Goal: Task Accomplishment & Management: Complete application form

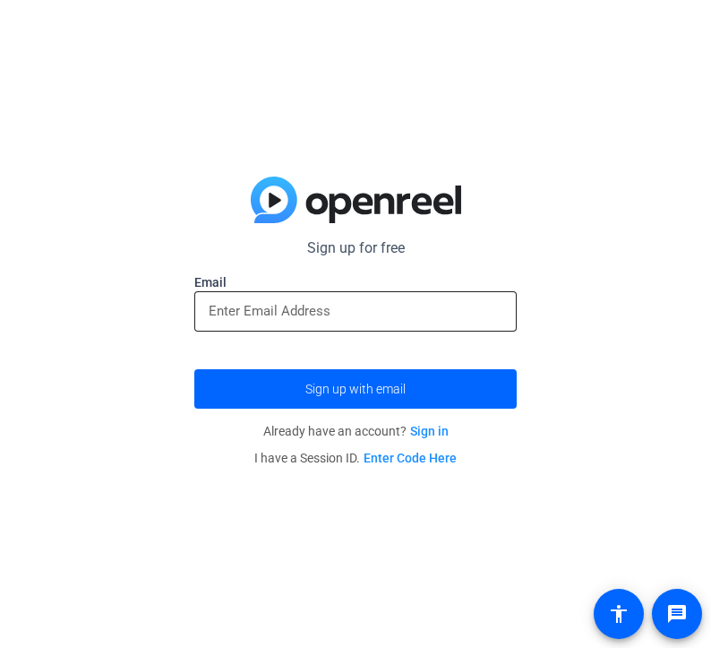
click at [254, 306] on input "email" at bounding box center [356, 311] width 294 height 22
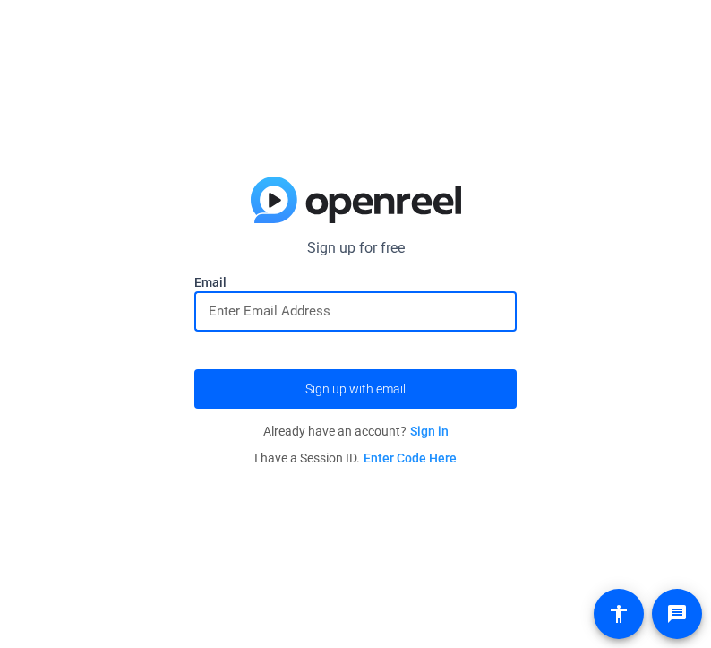
type input "[EMAIL_ADDRESS][DOMAIN_NAME]"
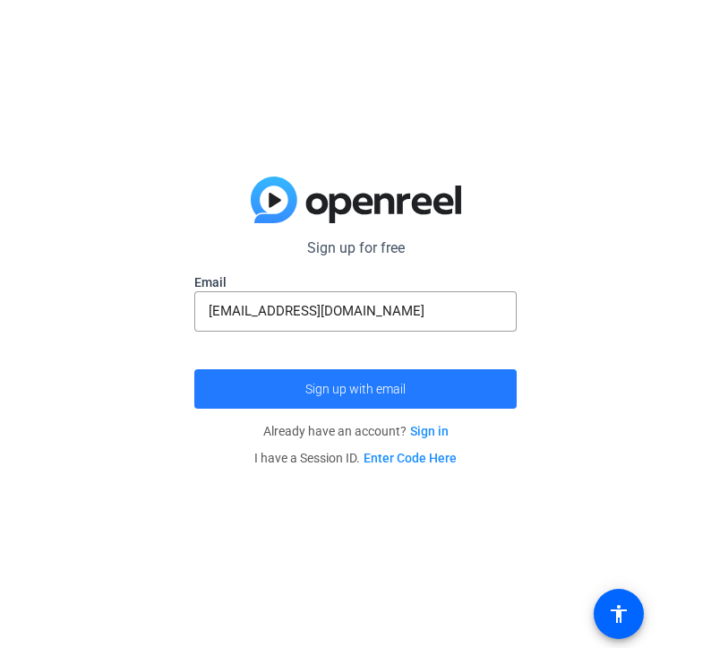
click at [309, 389] on span "Sign up with email" at bounding box center [356, 389] width 100 height 0
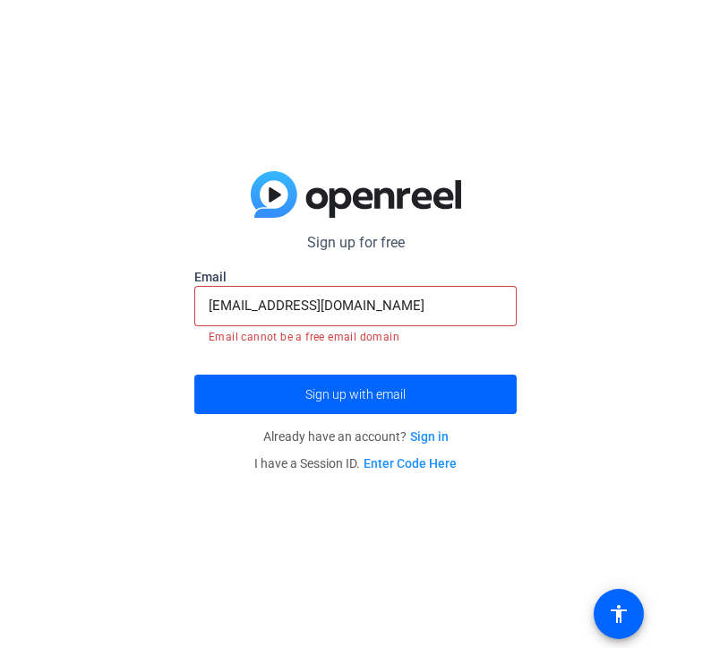
click at [426, 439] on link "Sign in" at bounding box center [429, 436] width 39 height 14
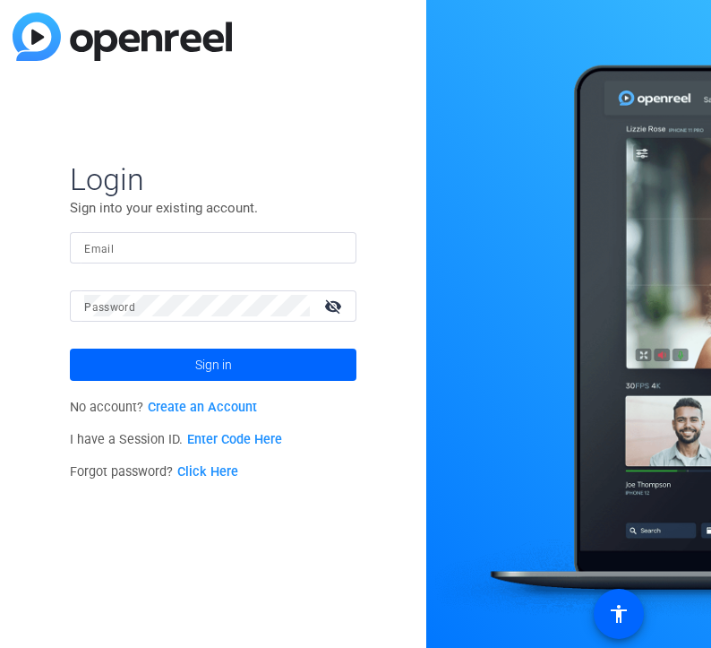
click at [205, 414] on link "Create an Account" at bounding box center [202, 407] width 109 height 15
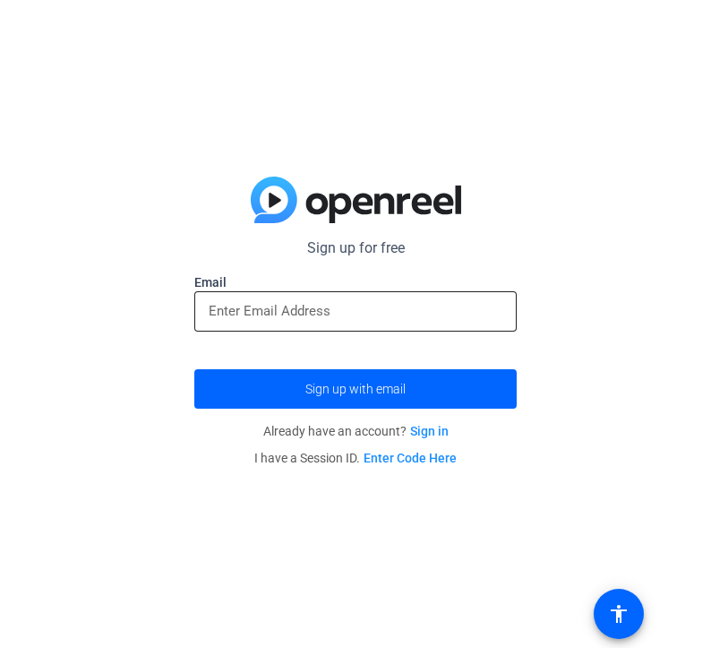
click at [331, 317] on input "email" at bounding box center [356, 311] width 294 height 22
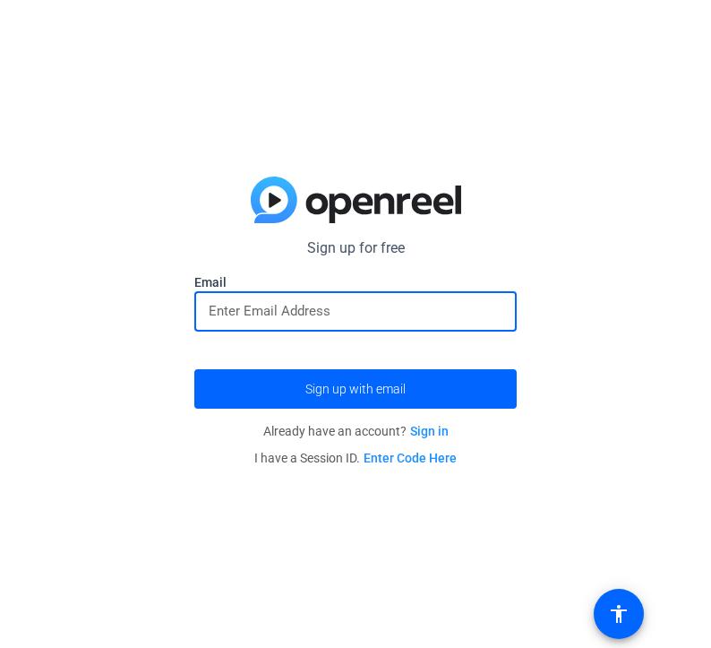
type input "[EMAIL_ADDRESS][DOMAIN_NAME]"
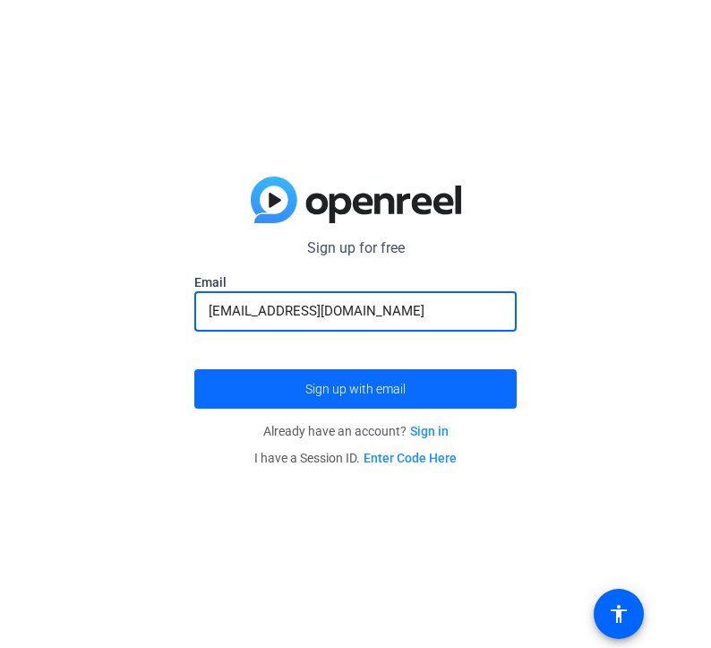
click at [375, 389] on span "Sign up with email" at bounding box center [356, 389] width 100 height 0
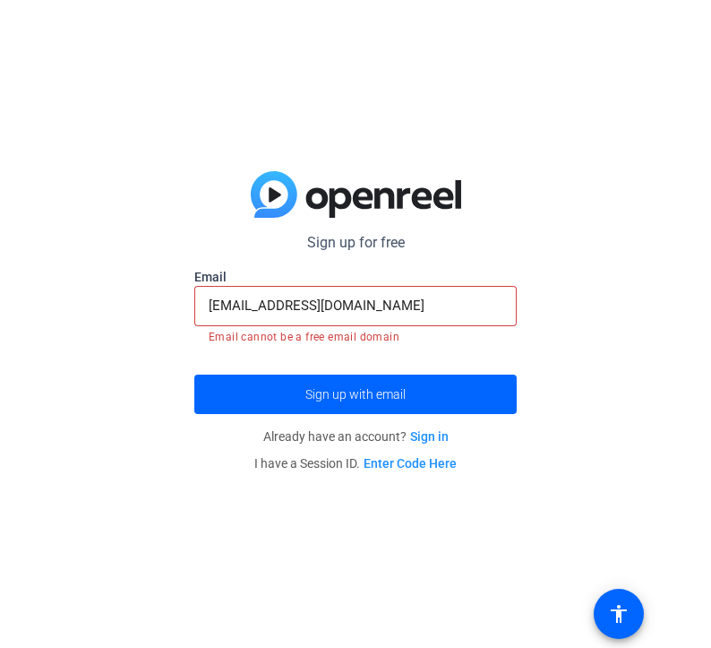
click at [398, 460] on link "Enter Code Here" at bounding box center [410, 463] width 93 height 14
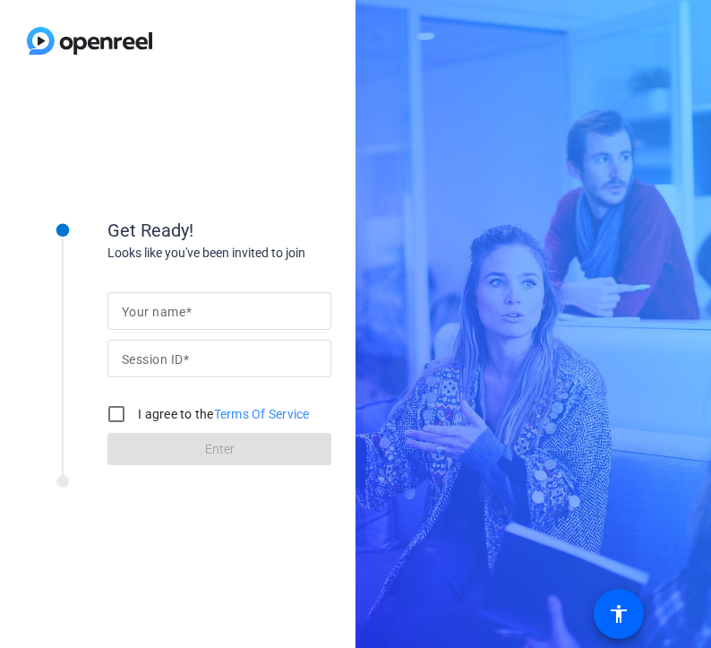
click at [191, 321] on input "Your name" at bounding box center [219, 311] width 195 height 22
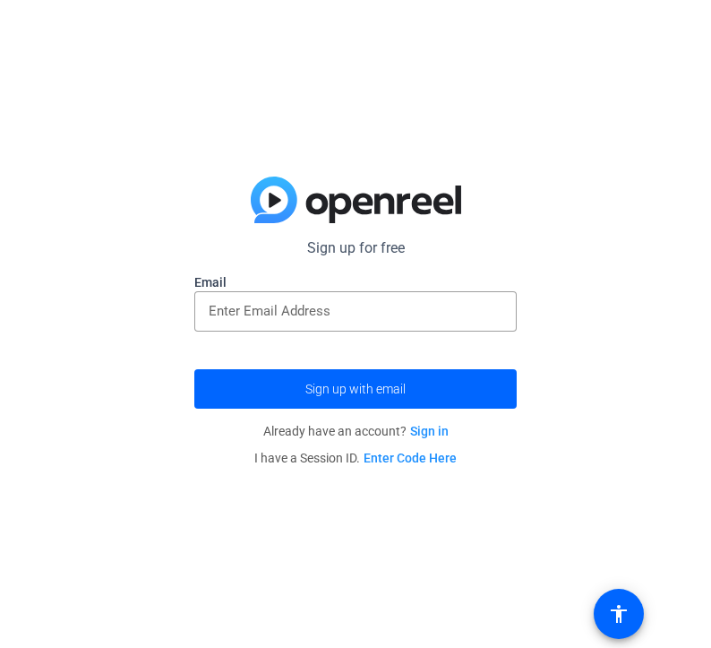
click at [435, 433] on link "Sign in" at bounding box center [429, 431] width 39 height 14
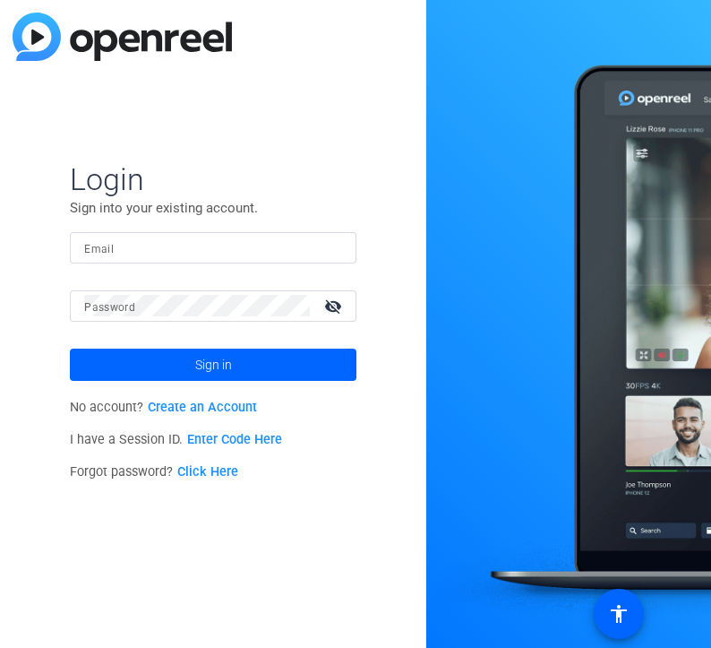
click at [223, 410] on link "Create an Account" at bounding box center [202, 407] width 109 height 15
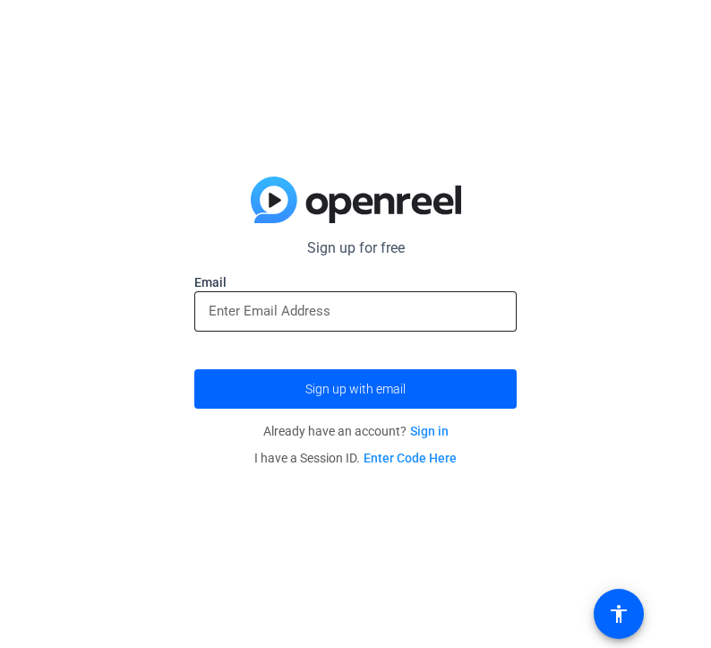
click at [269, 307] on input "email" at bounding box center [356, 311] width 294 height 22
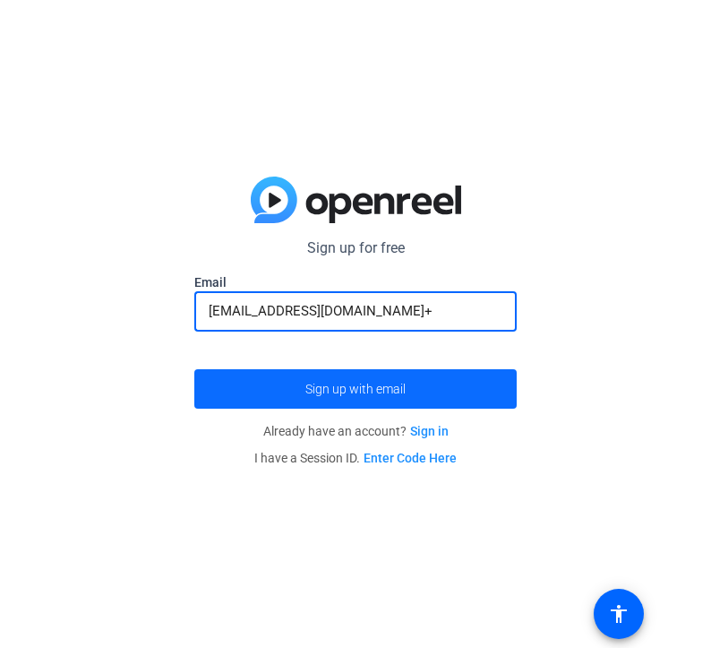
type input "[EMAIL_ADDRESS][DOMAIN_NAME]"
click at [236, 387] on span "submit" at bounding box center [355, 388] width 323 height 43
